Goal: Task Accomplishment & Management: Complete application form

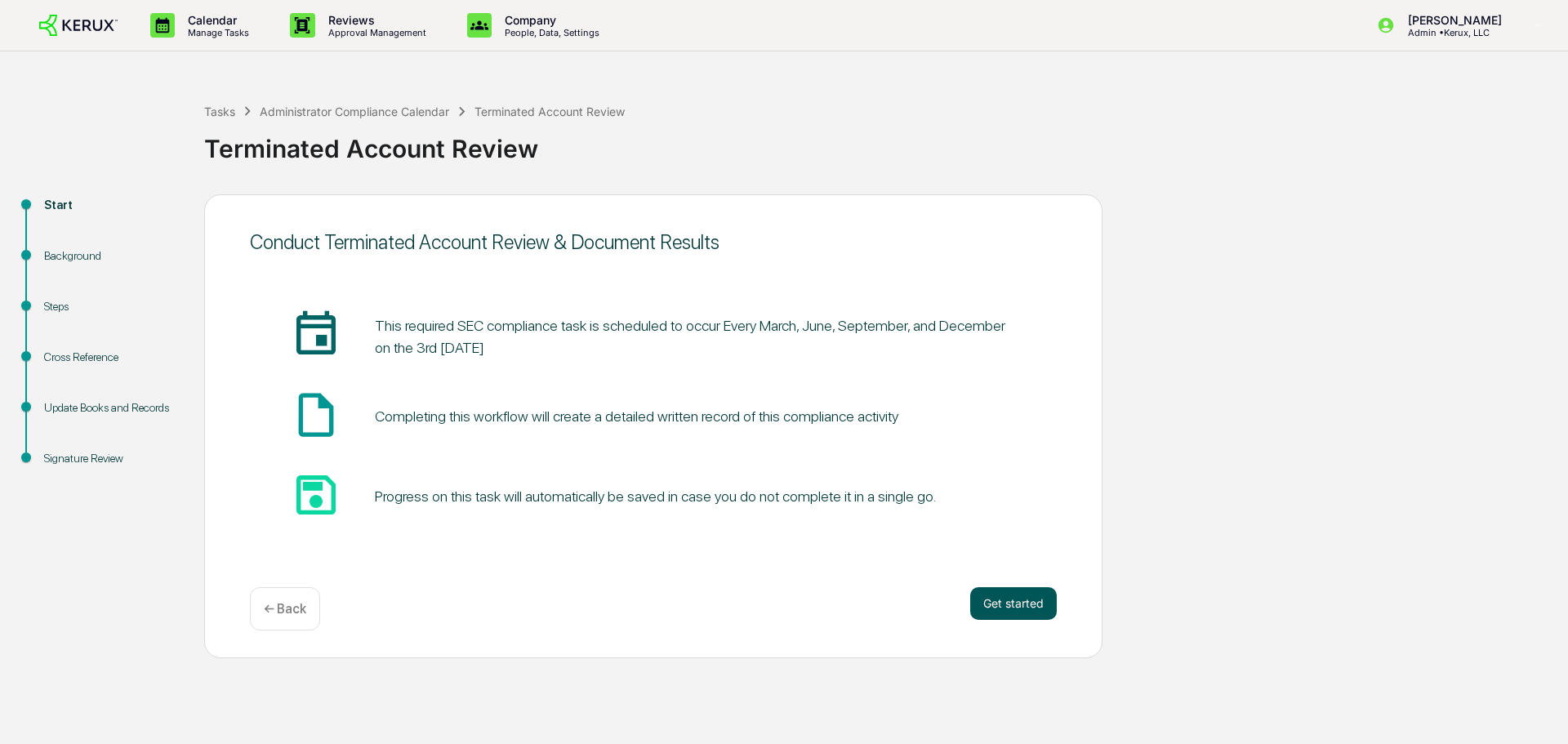
scroll to position [20684, 0]
click at [1000, 617] on button "Get started" at bounding box center [1013, 604] width 87 height 33
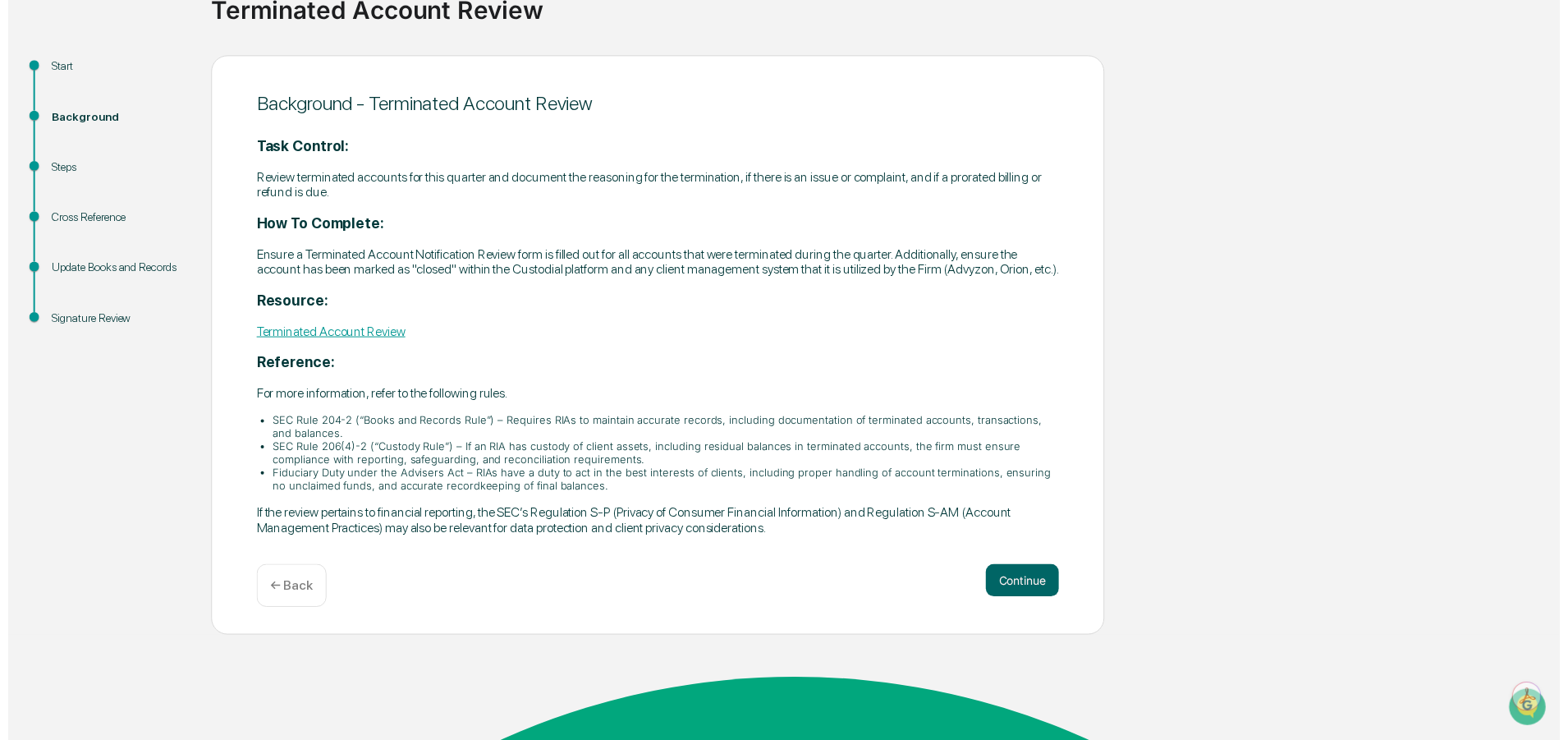
scroll to position [144, 0]
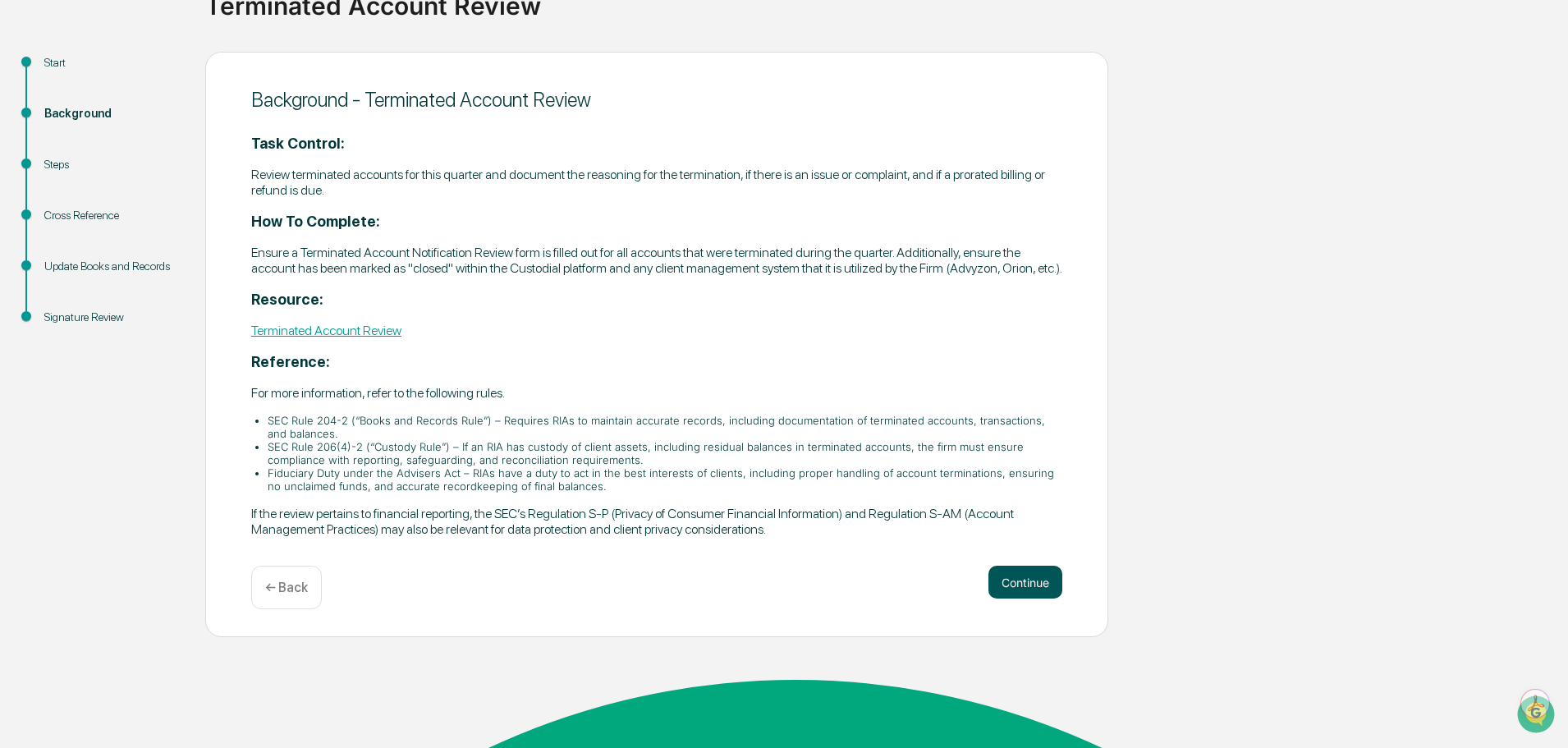
click at [1017, 599] on button "Continue" at bounding box center [1025, 582] width 74 height 33
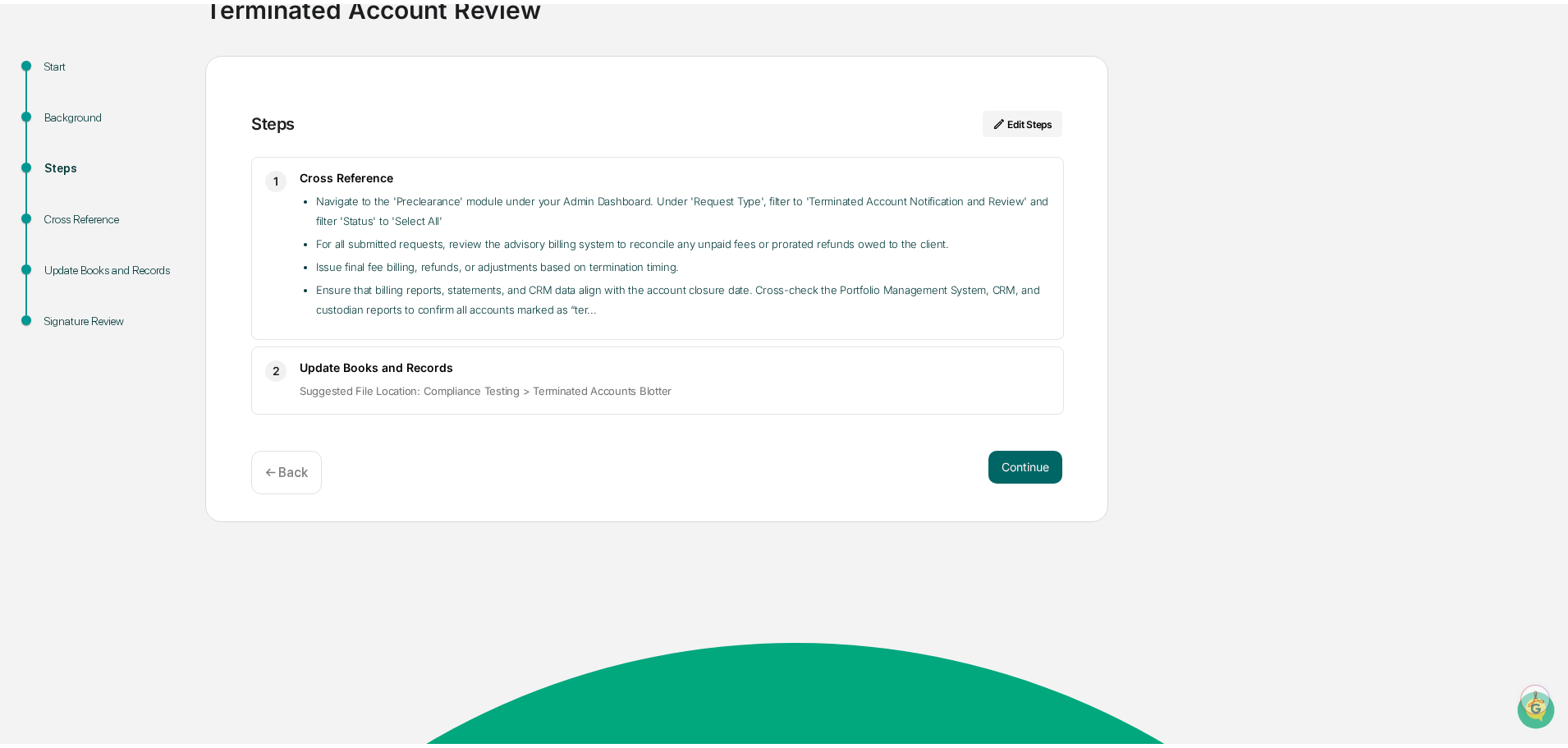
scroll to position [0, 0]
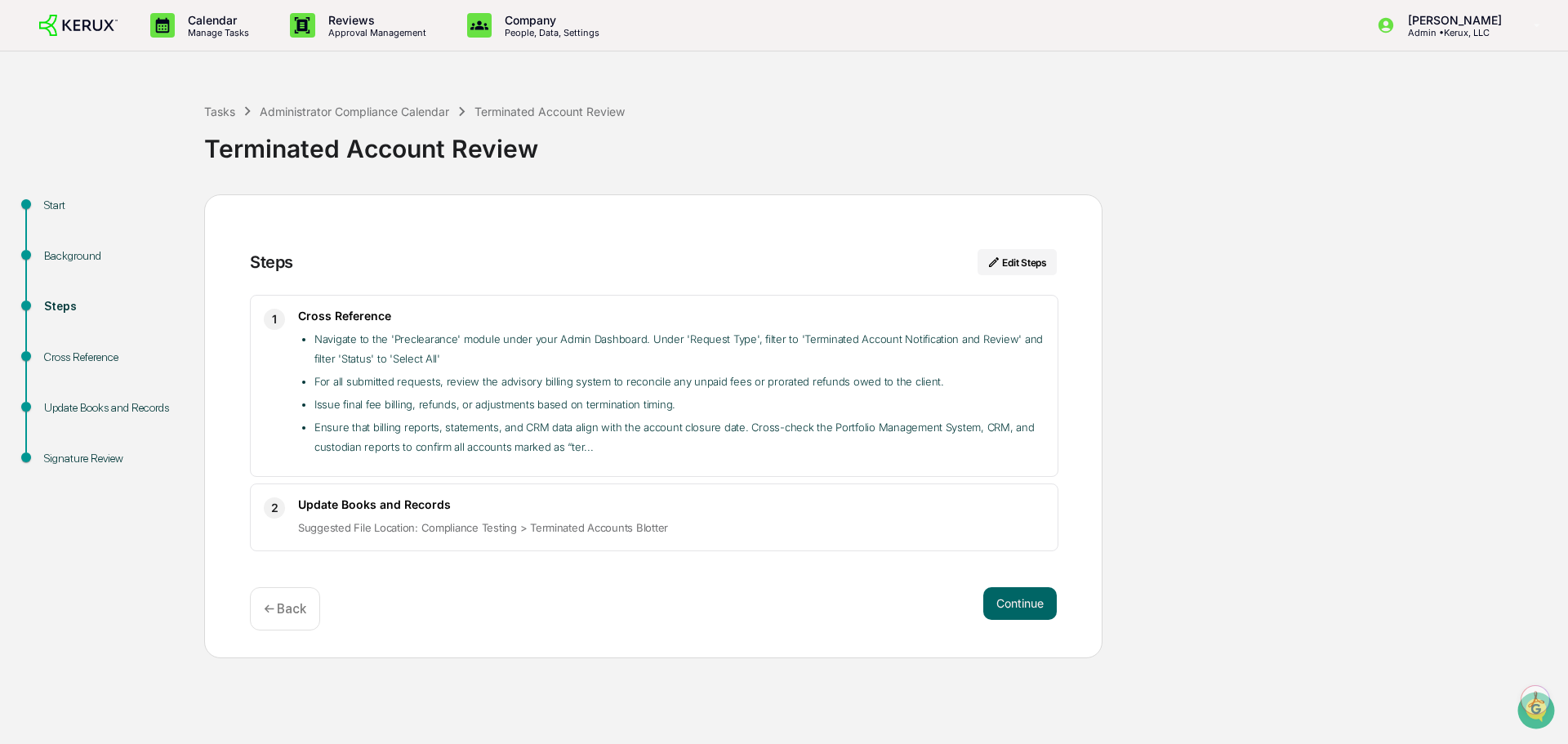
click at [702, 533] on p "Suggested File Location: Compliance Testing > Terminated Accounts Blotter​" at bounding box center [670, 528] width 746 height 20
click at [1010, 618] on button "Continue" at bounding box center [1020, 604] width 73 height 33
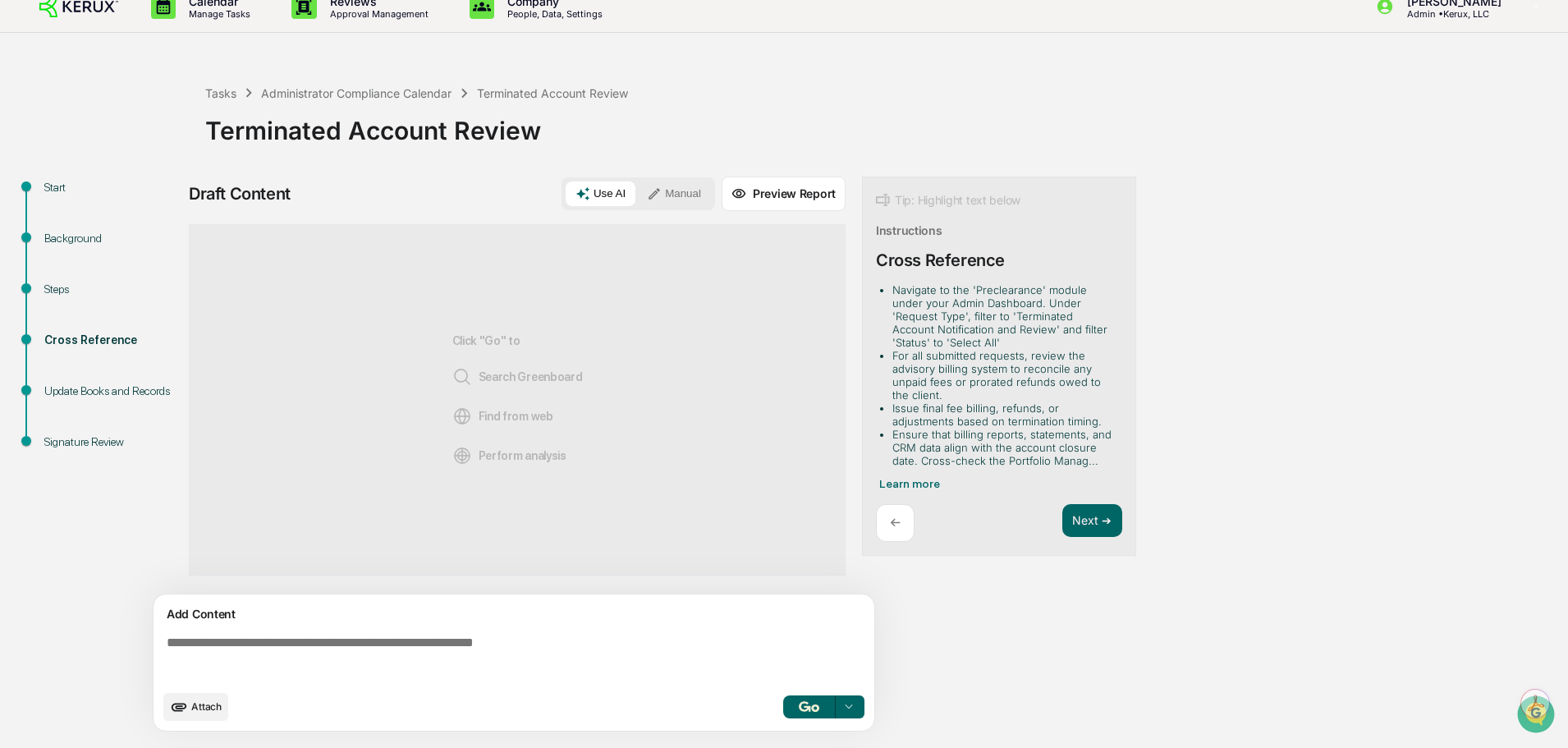
scroll to position [23, 0]
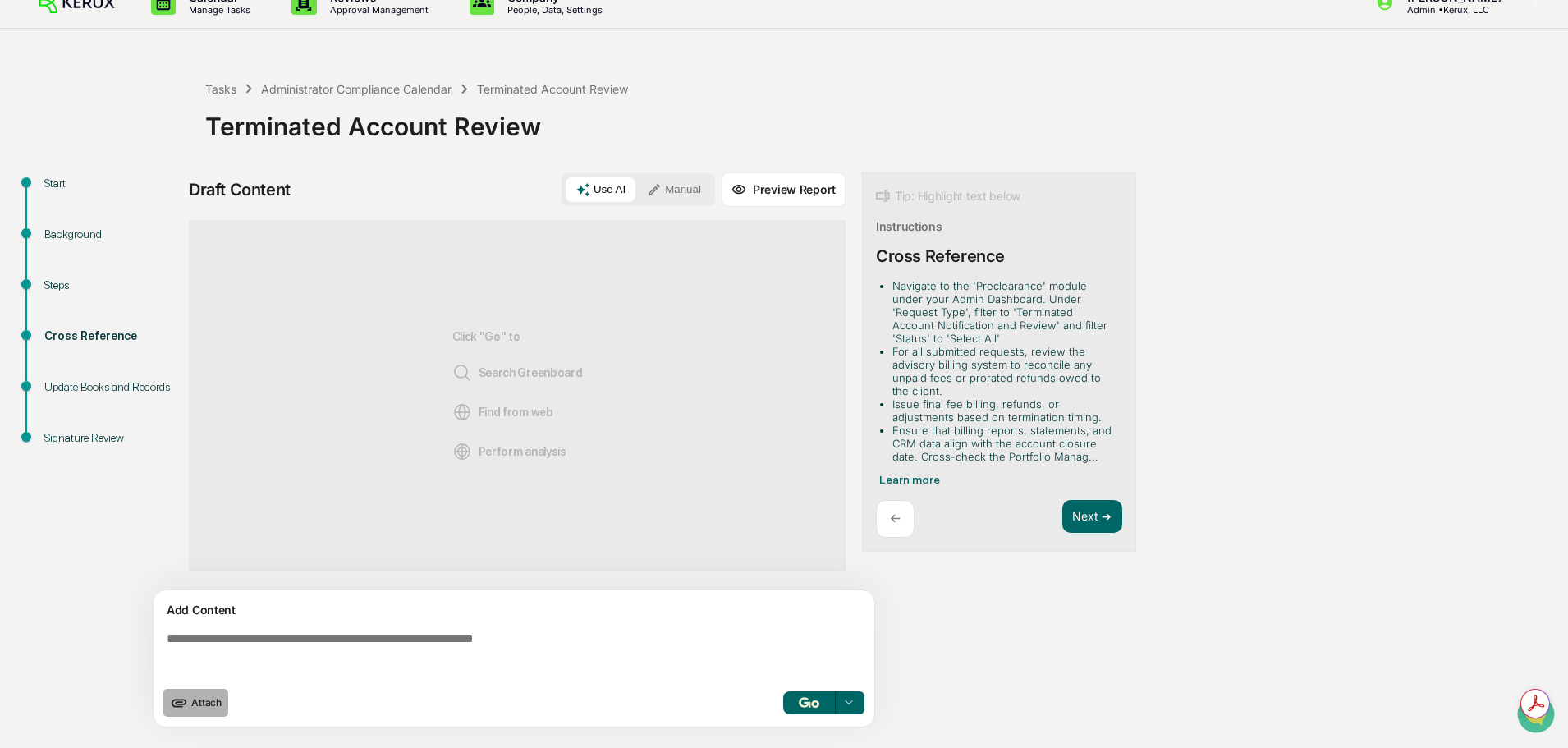
click at [190, 712] on button "Attach" at bounding box center [196, 702] width 65 height 28
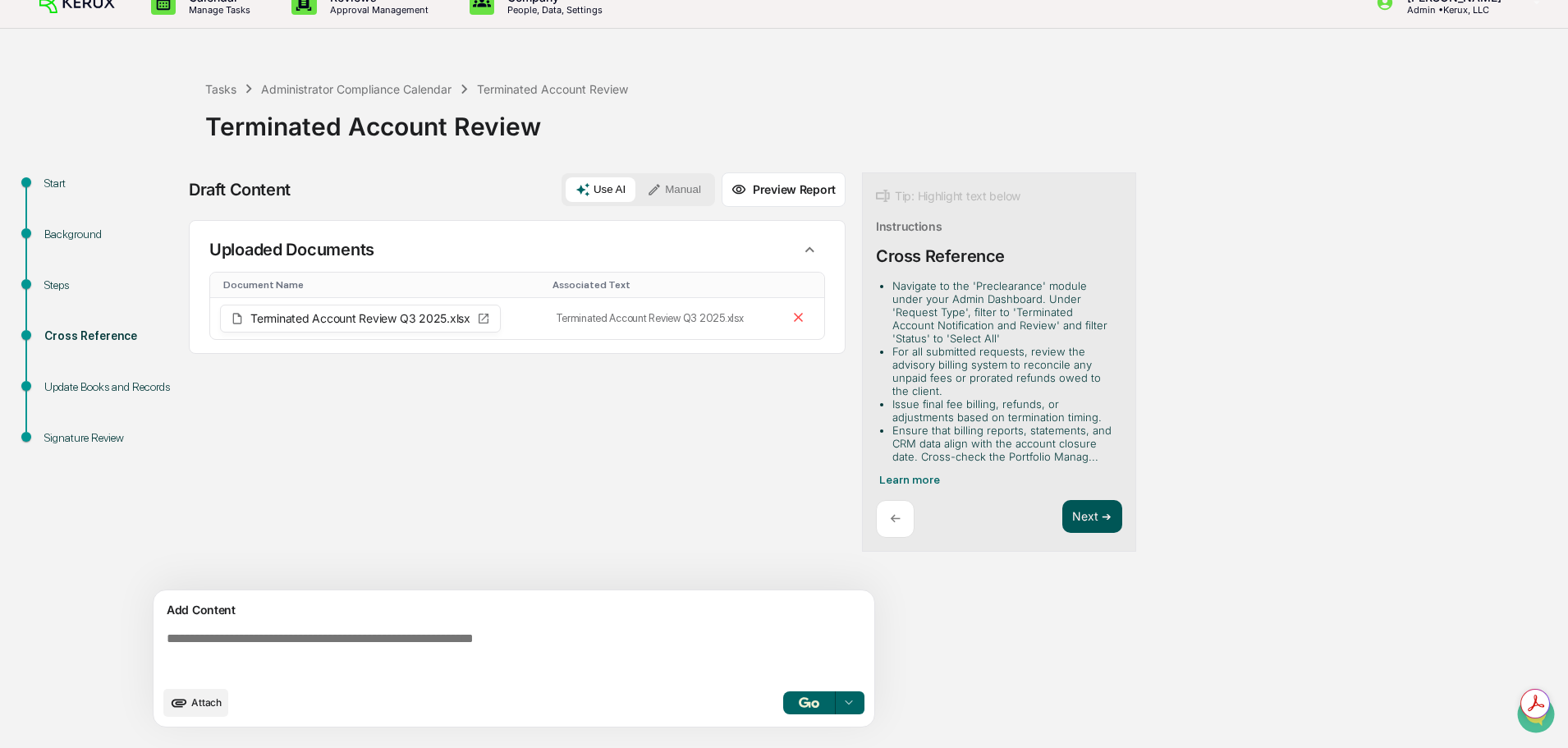
click at [1085, 534] on button "Next ➔" at bounding box center [1092, 516] width 60 height 33
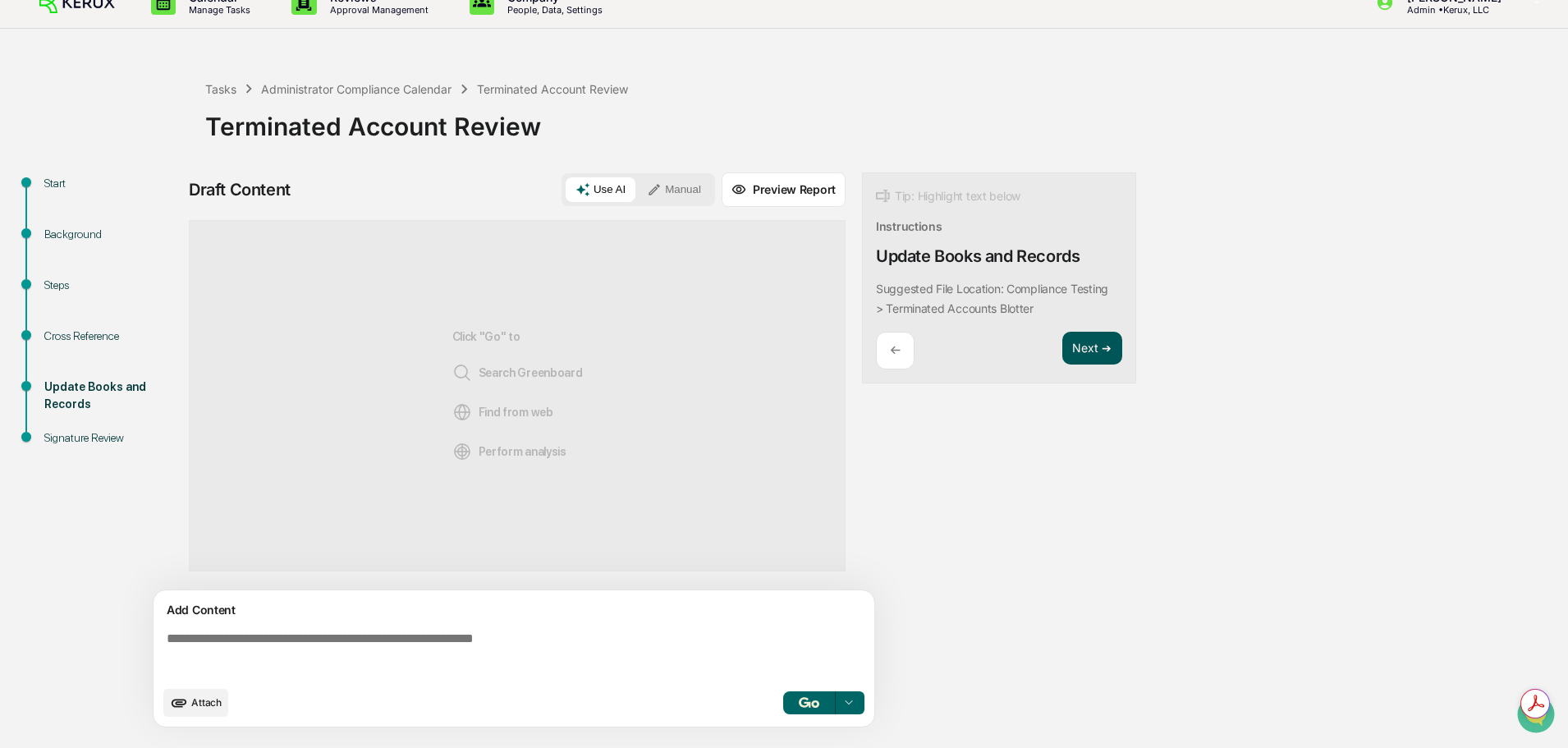
click at [1095, 361] on button "Next ➔" at bounding box center [1092, 348] width 60 height 33
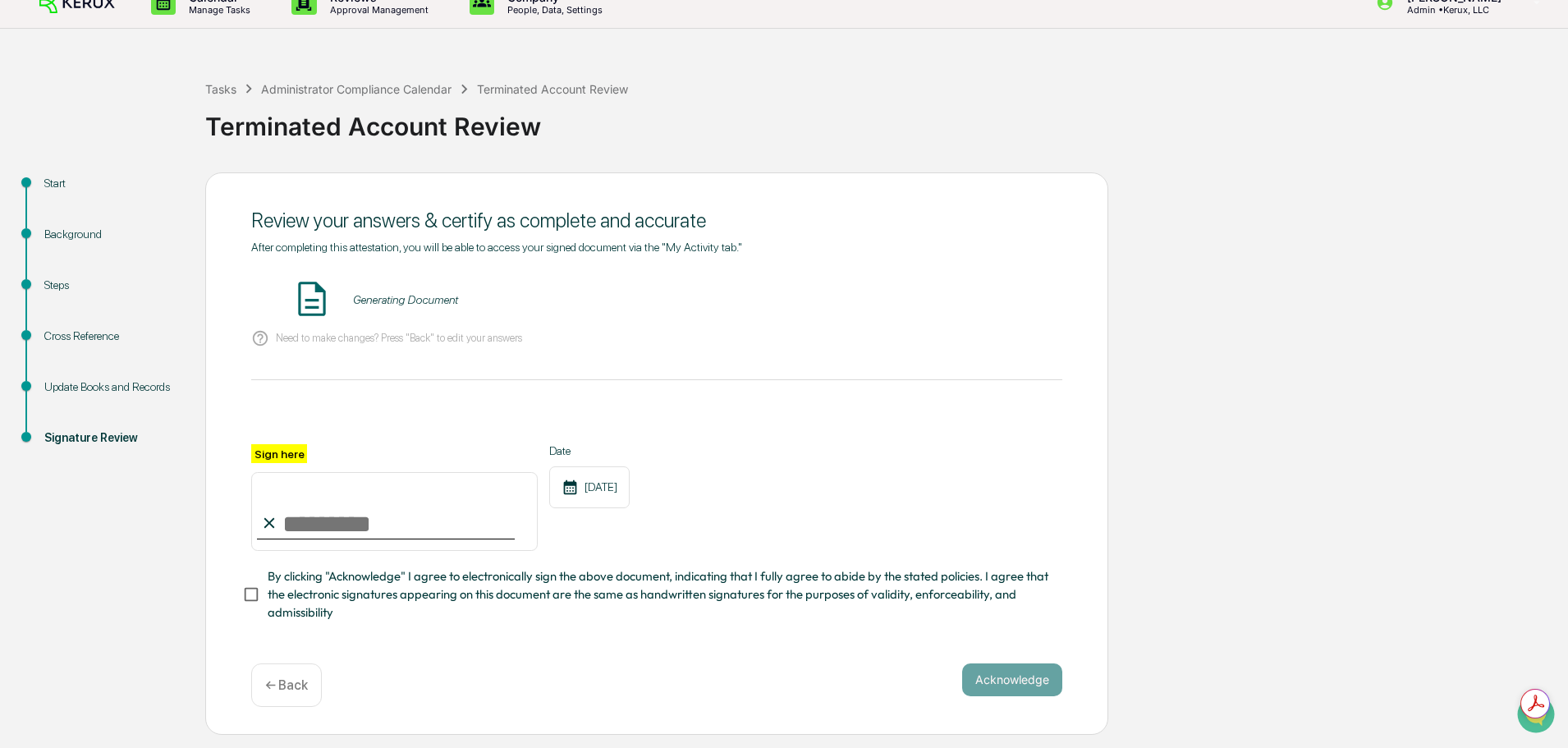
click at [336, 551] on input "Sign here" at bounding box center [394, 512] width 287 height 79
type input "**********"
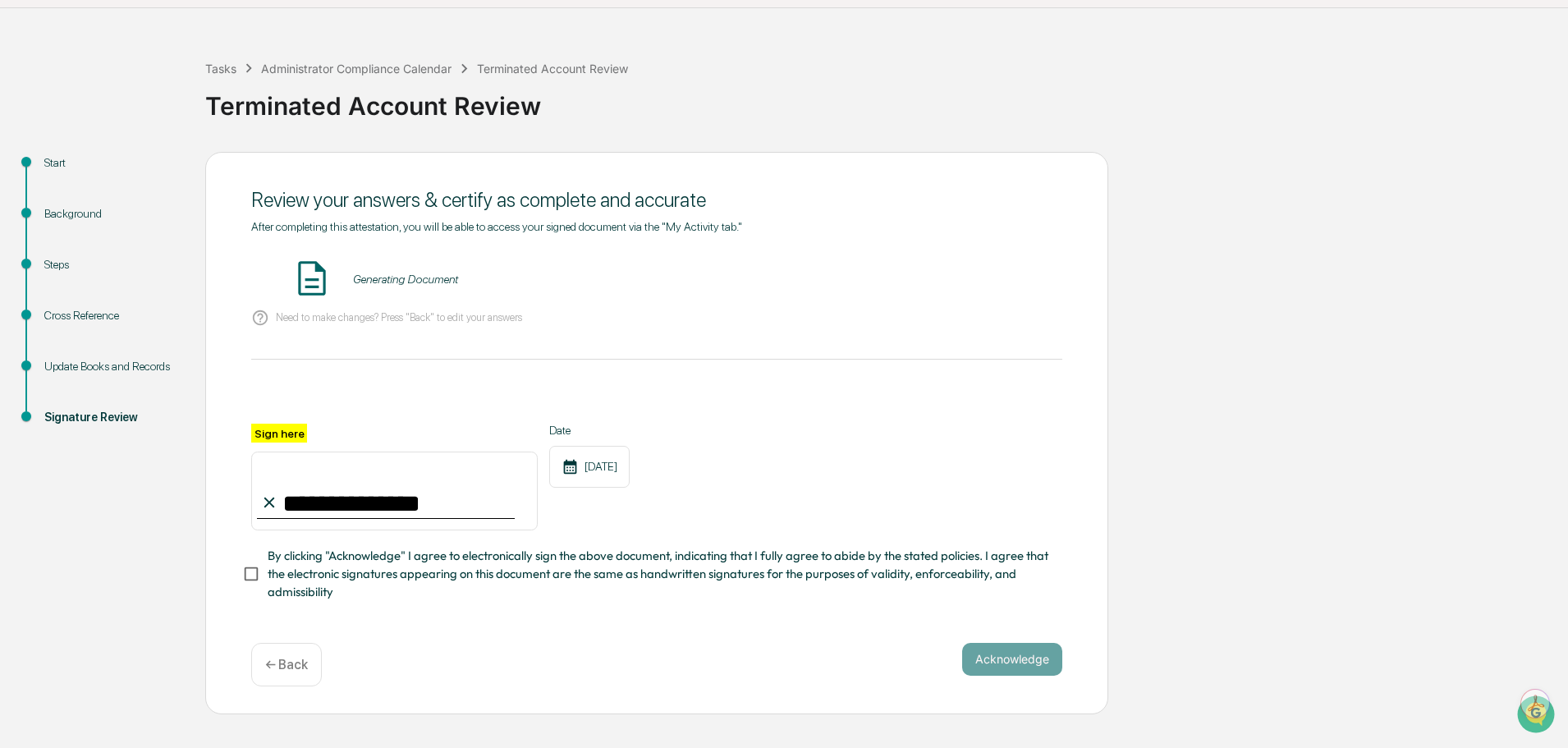
scroll to position [49, 0]
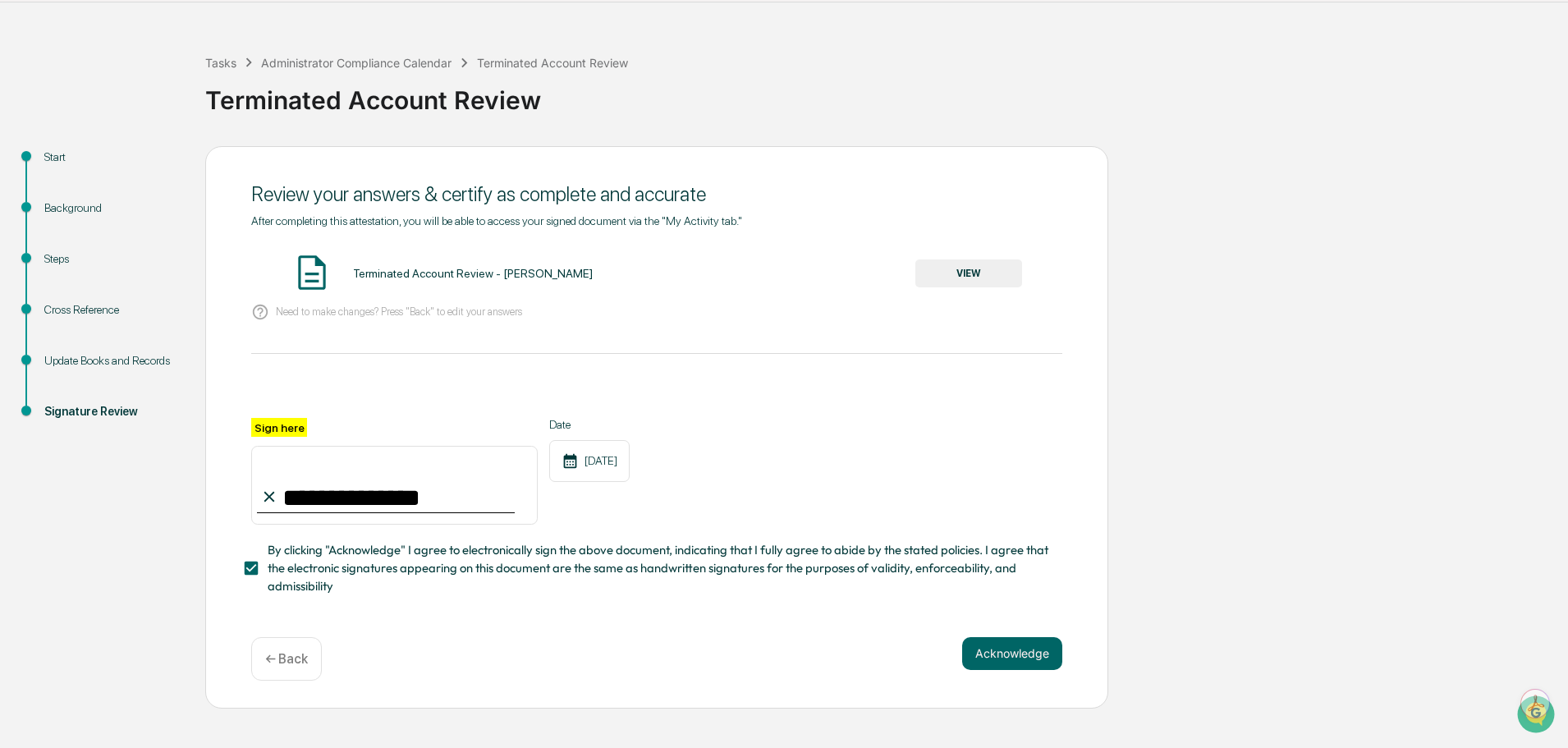
click at [946, 288] on button "VIEW" at bounding box center [968, 273] width 107 height 28
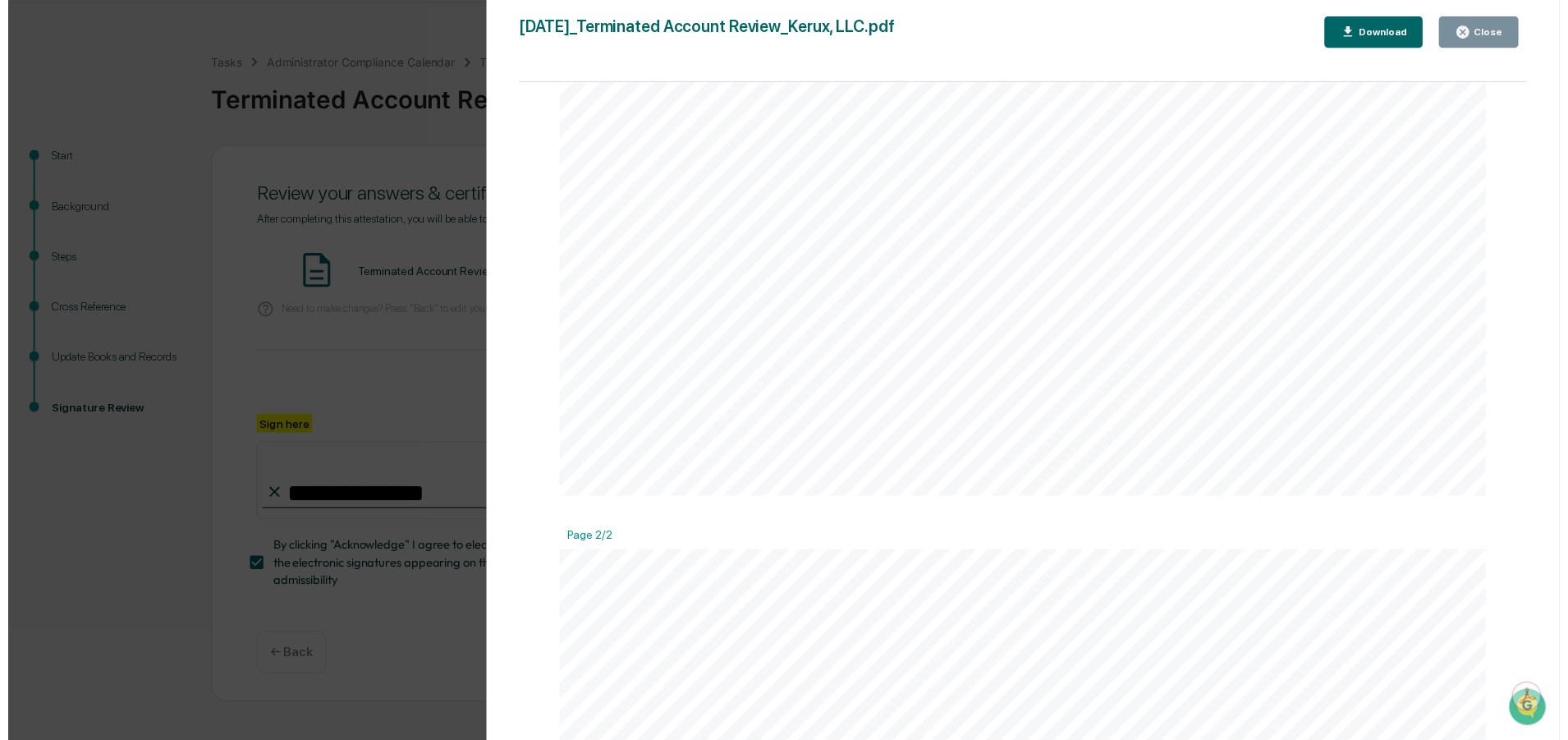
scroll to position [941, 0]
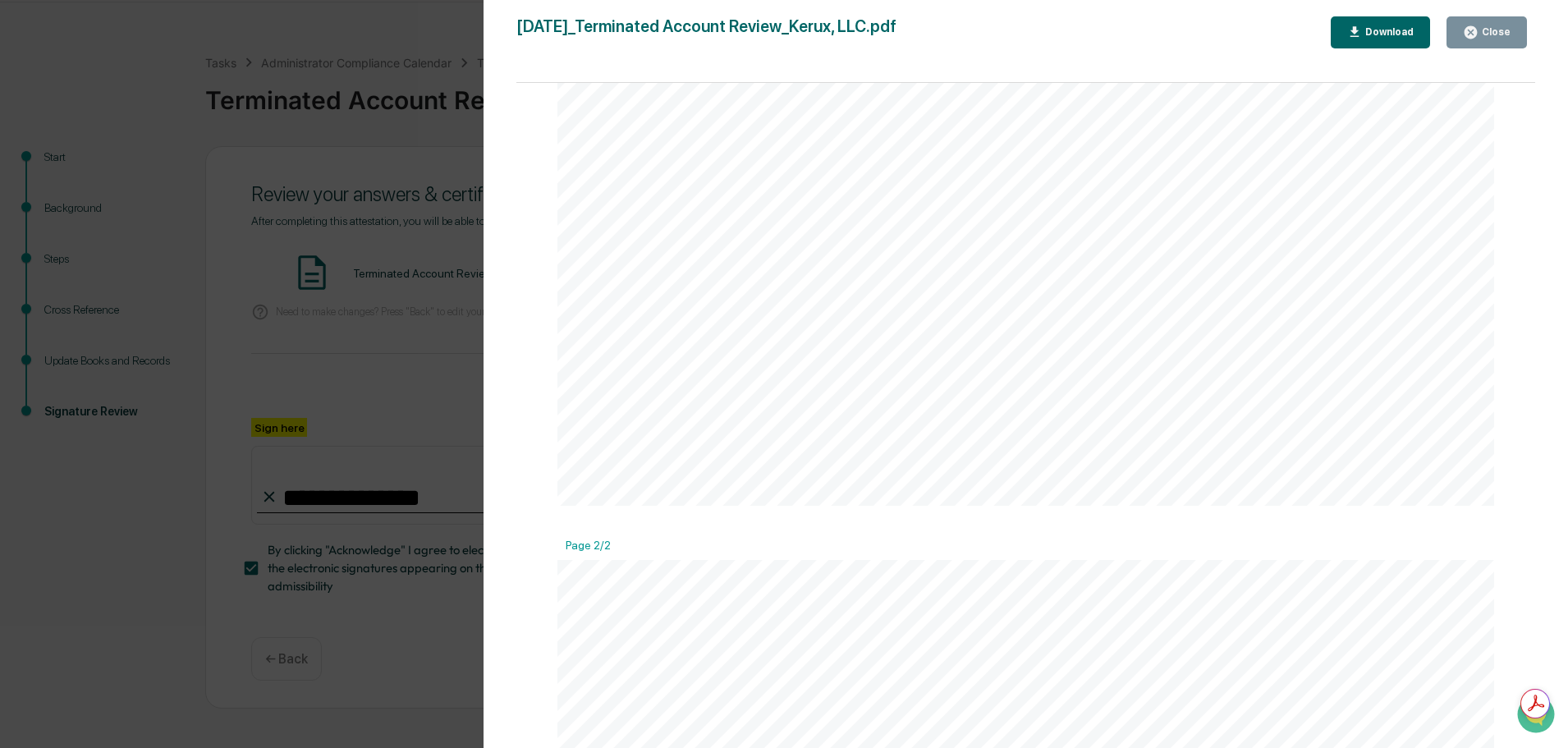
click at [1383, 22] on button "Download" at bounding box center [1380, 32] width 100 height 32
click at [1472, 38] on icon "button" at bounding box center [1471, 32] width 13 height 13
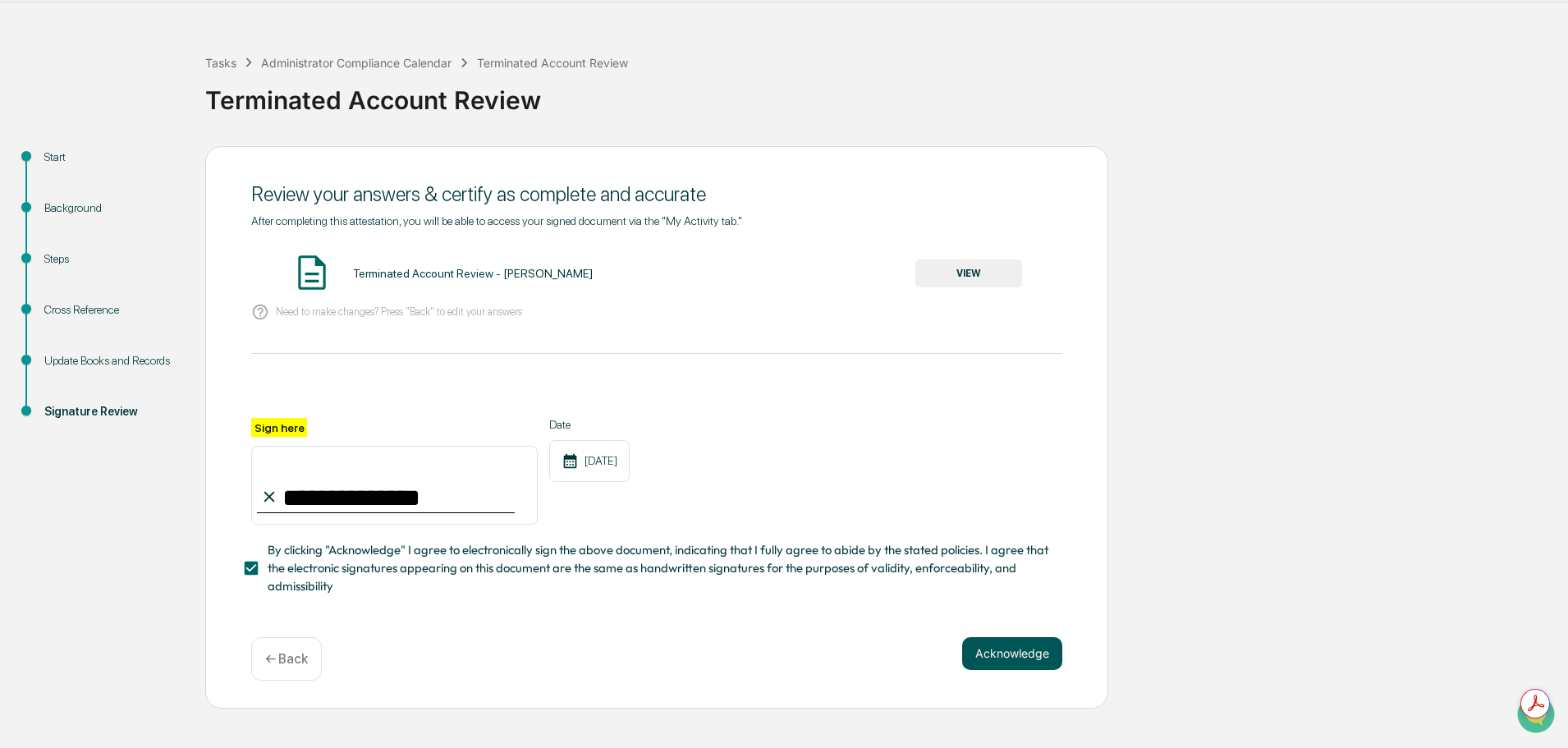
click at [998, 670] on button "Acknowledge" at bounding box center [1012, 654] width 100 height 33
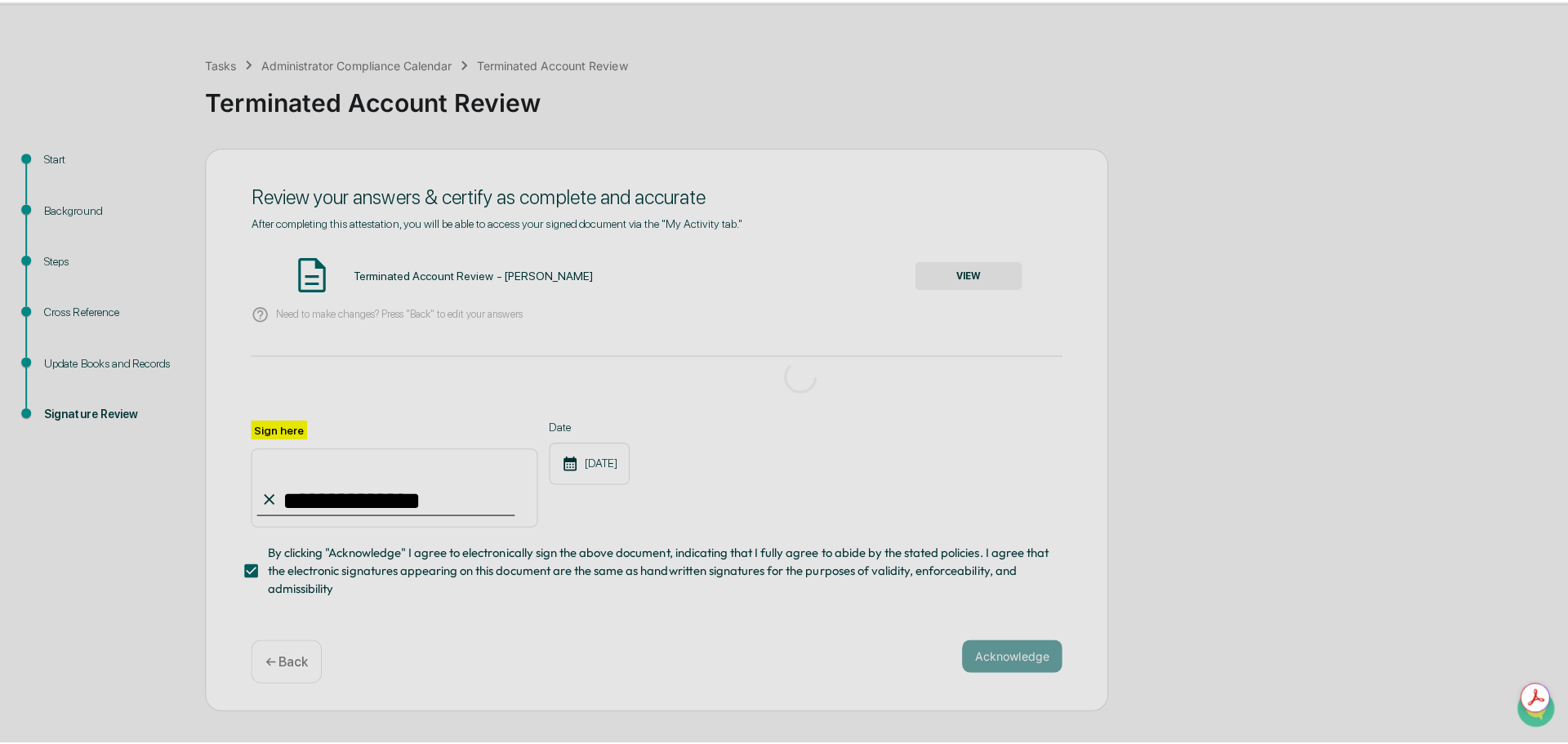
scroll to position [0, 0]
